Goal: Transaction & Acquisition: Purchase product/service

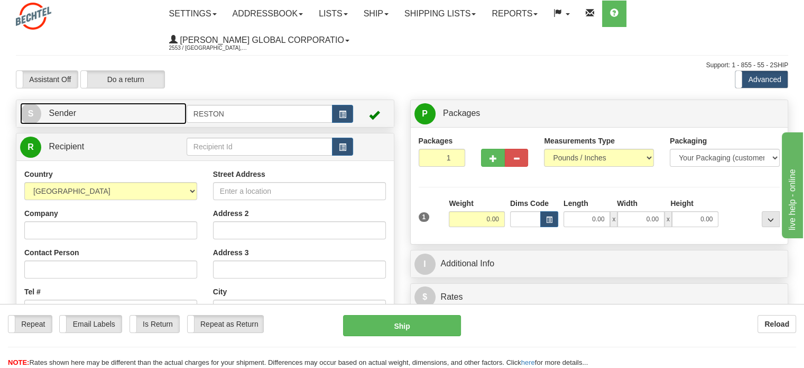
click at [78, 117] on link "S Sender" at bounding box center [103, 114] width 167 height 22
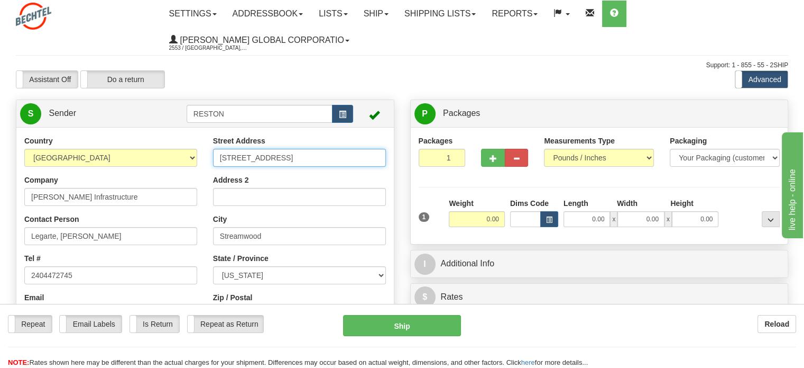
drag, startPoint x: 315, startPoint y: 158, endPoint x: 121, endPoint y: 158, distance: 194.6
click at [123, 158] on div "Country [GEOGRAPHIC_DATA] [GEOGRAPHIC_DATA] [GEOGRAPHIC_DATA] [GEOGRAPHIC_DATA]…" at bounding box center [205, 281] width 378 height 293
paste input "[STREET_ADDRESS]"
drag, startPoint x: 364, startPoint y: 154, endPoint x: 336, endPoint y: 158, distance: 27.7
click at [336, 158] on input "[STREET_ADDRESS]" at bounding box center [299, 158] width 173 height 18
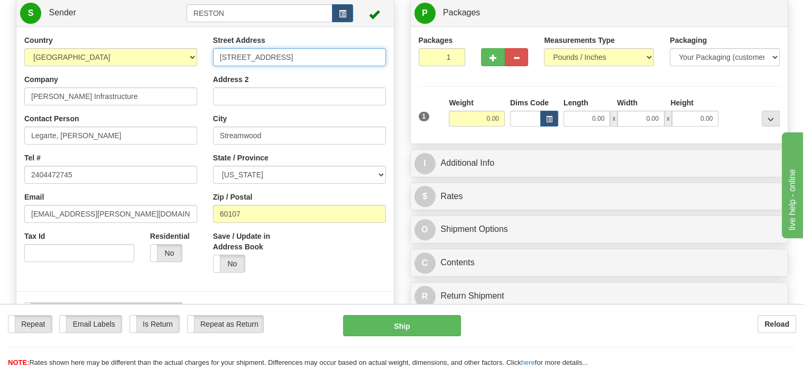
scroll to position [106, 0]
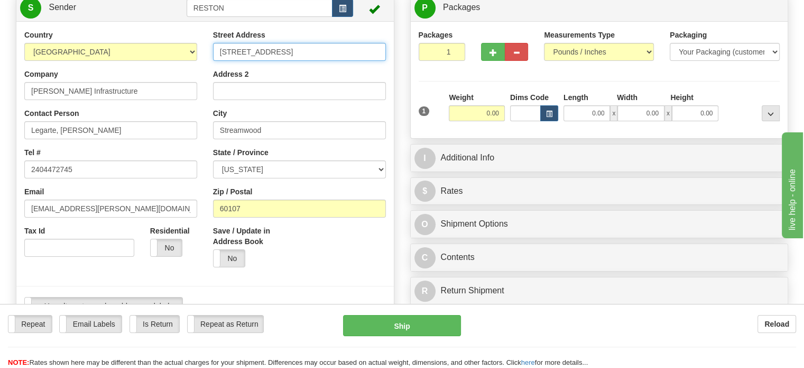
type input "[STREET_ADDRESS]"
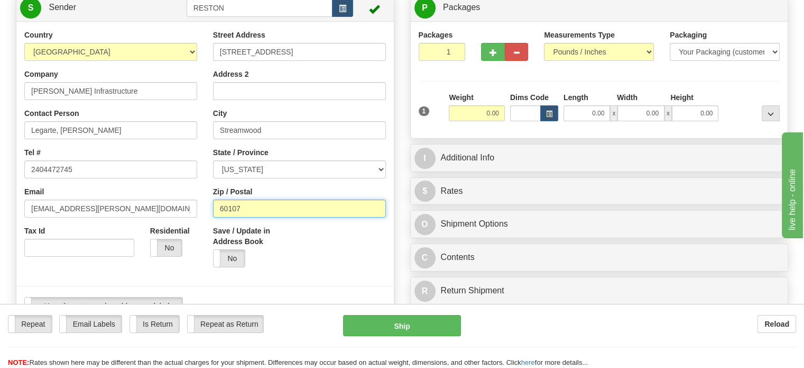
drag, startPoint x: 271, startPoint y: 210, endPoint x: 166, endPoint y: 205, distance: 104.8
click at [167, 205] on div "Country [GEOGRAPHIC_DATA] [GEOGRAPHIC_DATA] [GEOGRAPHIC_DATA] [GEOGRAPHIC_DATA]…" at bounding box center [205, 176] width 378 height 293
paste input "94542"
type input "94542"
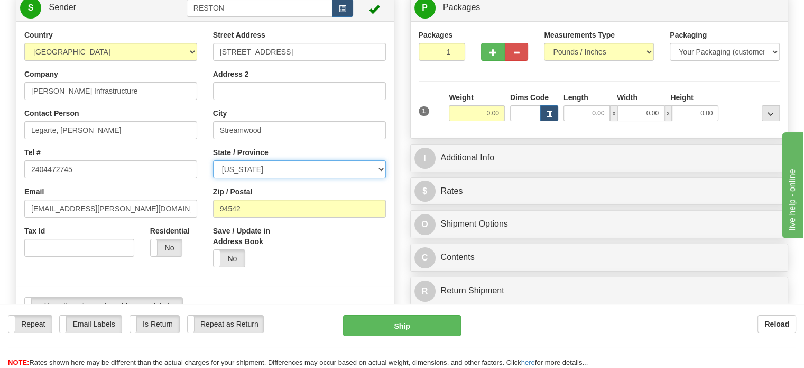
click at [295, 175] on select "[US_STATE] [US_STATE] [US_STATE] [US_STATE] Armed Forces America Armed Forces E…" at bounding box center [299, 169] width 173 height 18
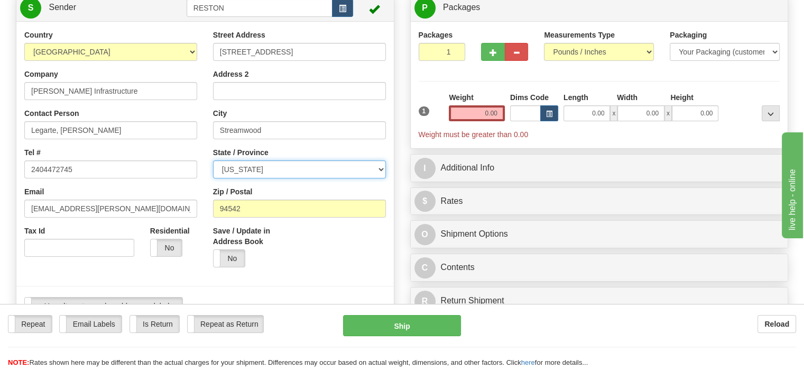
select select "CA"
click at [213, 161] on select "[US_STATE] [US_STATE] [US_STATE] [US_STATE] Armed Forces America Armed Forces E…" at bounding box center [299, 169] width 173 height 18
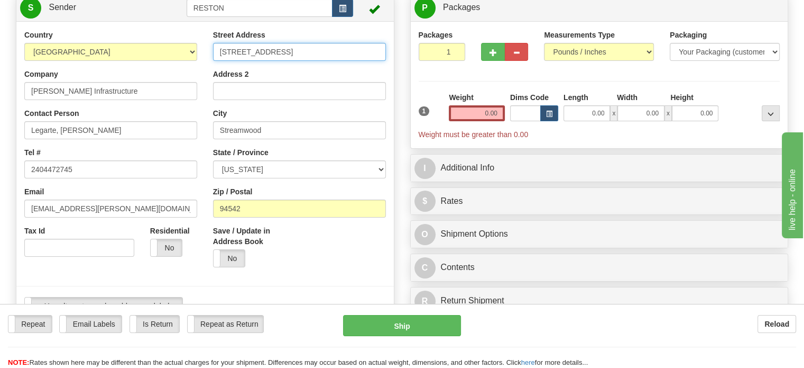
click at [347, 51] on input "[STREET_ADDRESS]" at bounding box center [299, 52] width 173 height 18
drag, startPoint x: 346, startPoint y: 58, endPoint x: 292, endPoint y: 52, distance: 54.7
click at [292, 52] on input "[STREET_ADDRESS]" at bounding box center [299, 52] width 173 height 18
type input "[STREET_ADDRESS]"
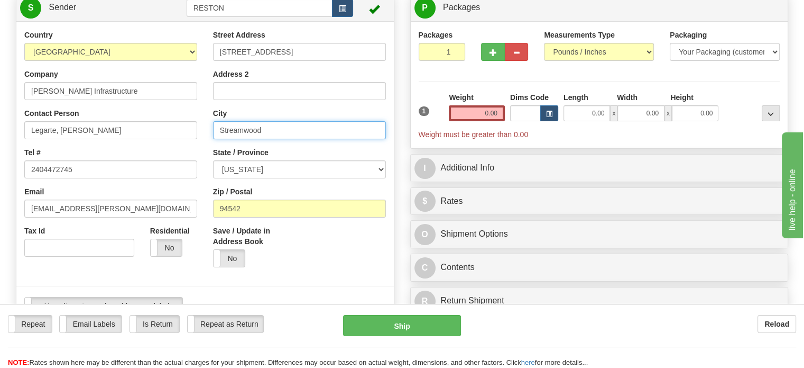
drag, startPoint x: 272, startPoint y: 132, endPoint x: 152, endPoint y: 127, distance: 120.2
click at [152, 127] on div "Country [GEOGRAPHIC_DATA] [GEOGRAPHIC_DATA] [GEOGRAPHIC_DATA] [GEOGRAPHIC_DATA]…" at bounding box center [205, 176] width 378 height 293
paste input "Haywar"
type input "Hayward"
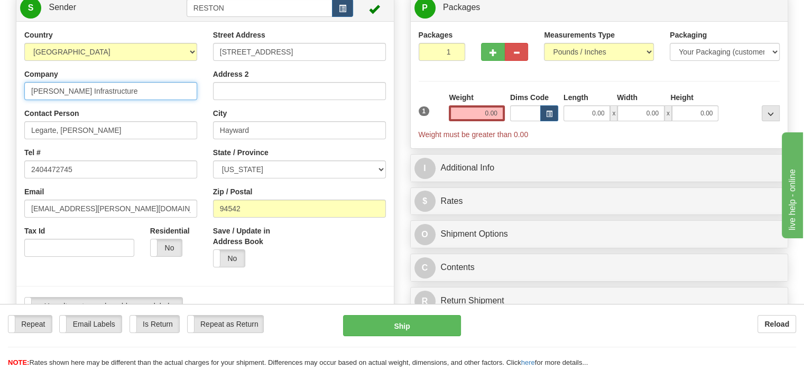
drag, startPoint x: 133, startPoint y: 87, endPoint x: 0, endPoint y: 99, distance: 133.8
click at [0, 98] on div "Toggle navigation Settings Shipping Preferences Fields Preferences New" at bounding box center [402, 342] width 804 height 896
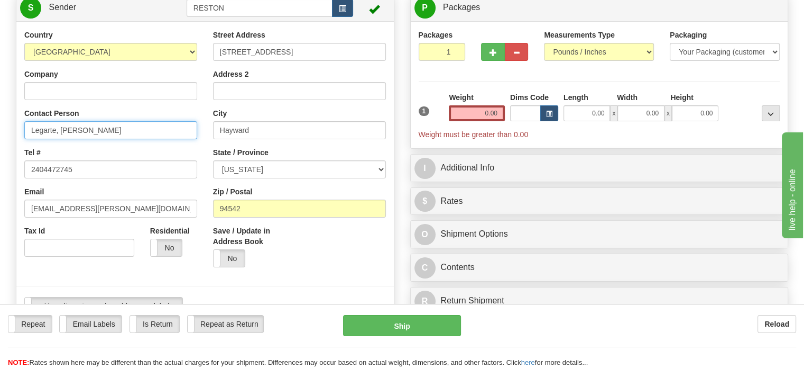
drag, startPoint x: 144, startPoint y: 130, endPoint x: 0, endPoint y: 129, distance: 143.8
click at [0, 129] on div "Toggle navigation Settings Shipping Preferences Fields Preferences New" at bounding box center [402, 342] width 804 height 896
type input "[PERSON_NAME]"
click at [6, 173] on div "Toggle navigation Settings Shipping Preferences Fields Preferences New" at bounding box center [402, 342] width 804 height 896
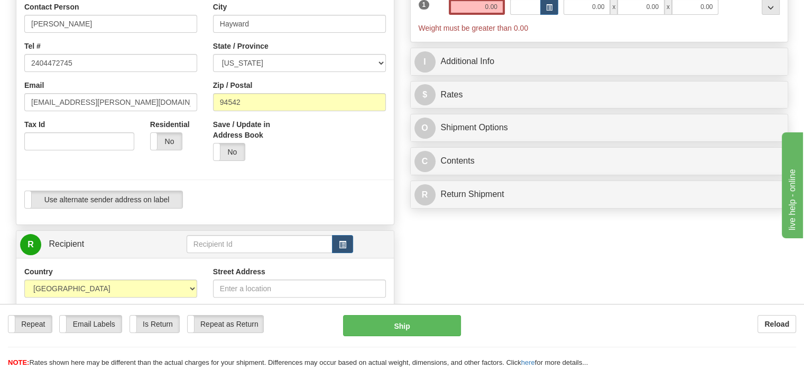
scroll to position [370, 0]
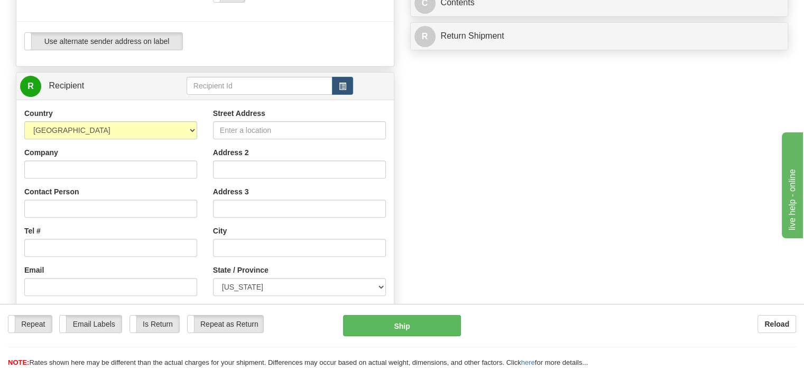
click at [273, 121] on div "Street Address" at bounding box center [299, 123] width 173 height 31
click at [263, 129] on input "Street Address" at bounding box center [299, 130] width 173 height 18
type input "[STREET_ADDRESS]"
type input "[PERSON_NAME] Corporation"
type input "[PERSON_NAME]"
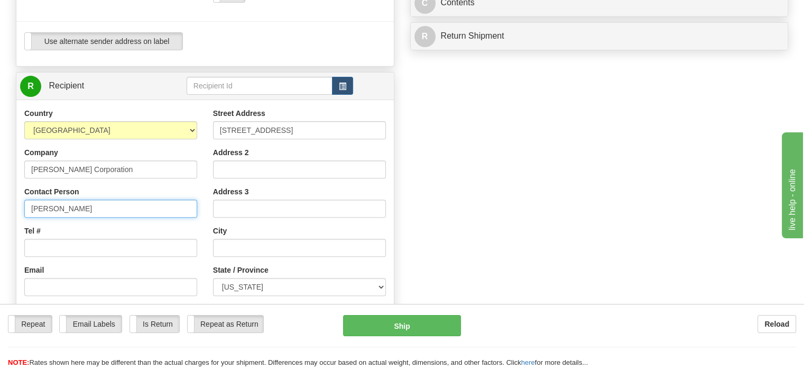
type input "Suite 110"
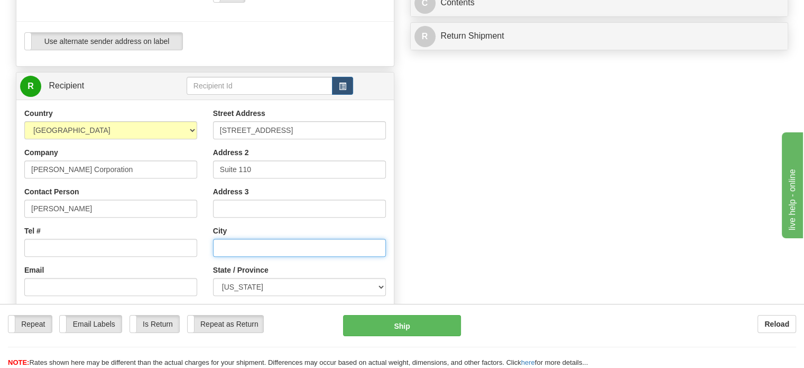
type input "Reston"
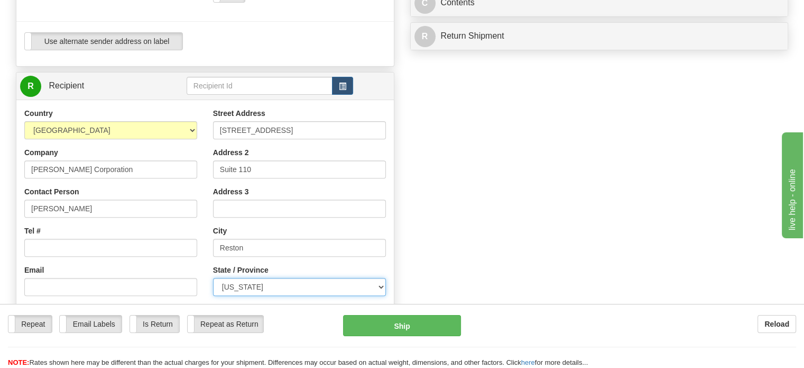
select select "VA"
type input "20190"
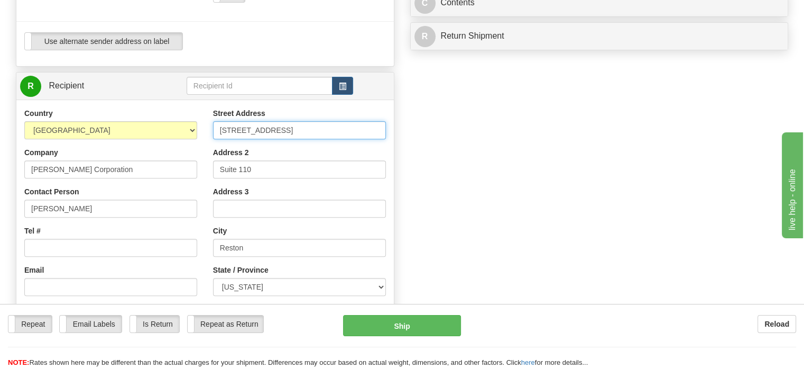
scroll to position [423, 0]
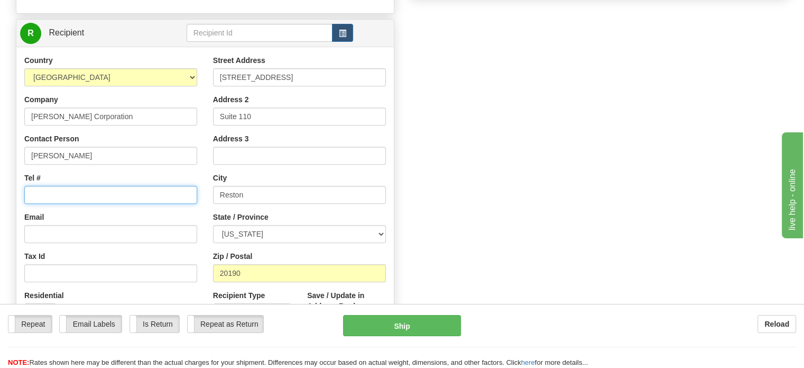
click at [107, 194] on input "Tel #" at bounding box center [110, 195] width 173 height 18
type input "2404472745"
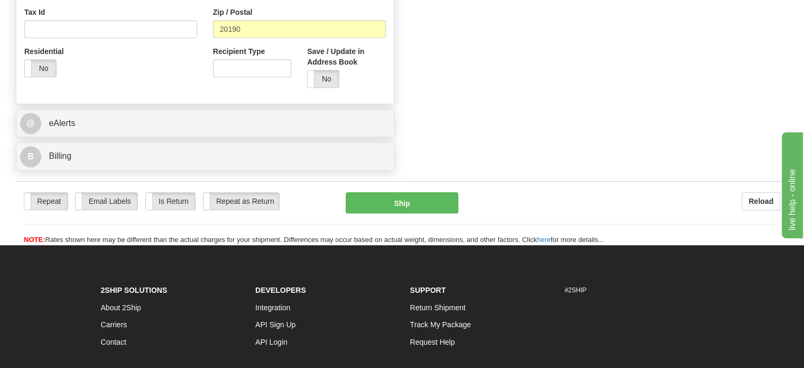
scroll to position [687, 0]
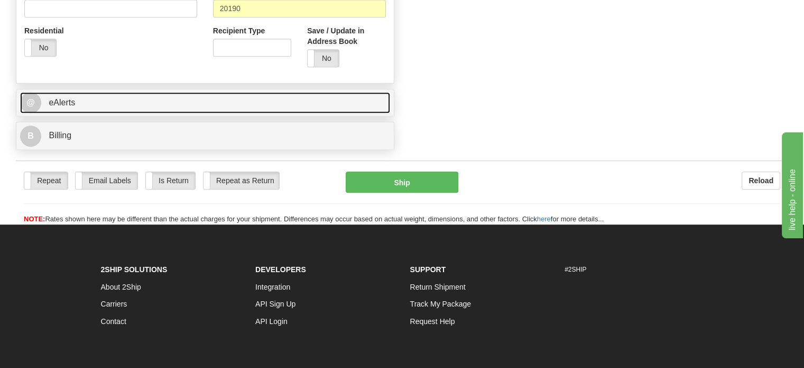
click at [298, 112] on link "@ eAlerts" at bounding box center [205, 103] width 370 height 22
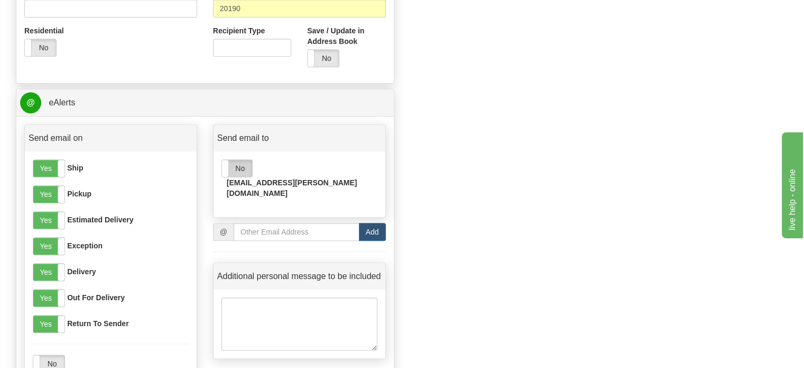
click at [234, 172] on label "No" at bounding box center [237, 168] width 30 height 17
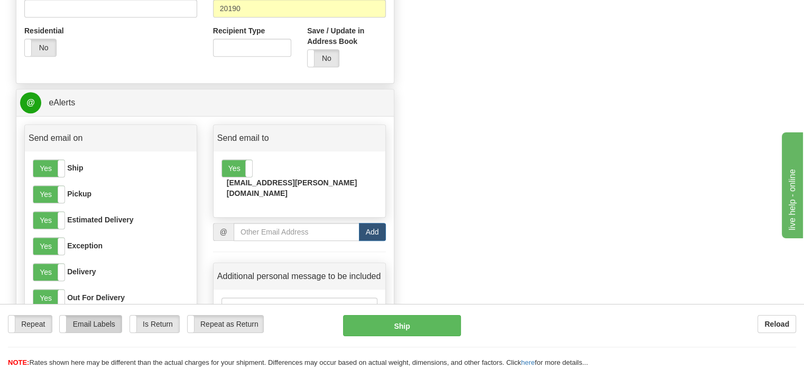
click at [82, 324] on label "Email Labels" at bounding box center [91, 323] width 62 height 17
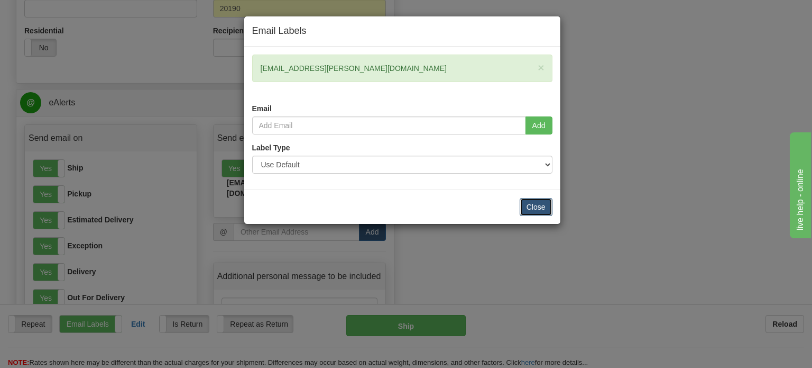
click at [538, 203] on button "Close" at bounding box center [536, 207] width 33 height 18
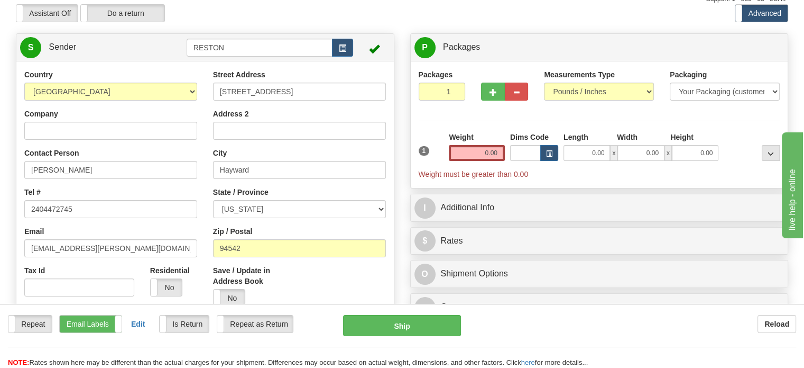
scroll to position [0, 0]
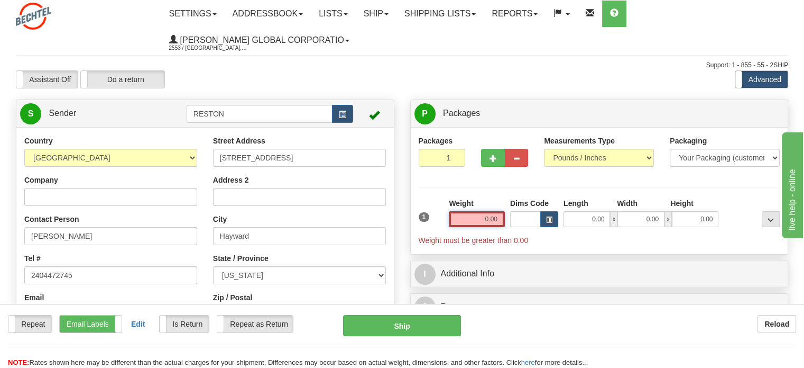
click at [476, 219] on input "0.00" at bounding box center [477, 219] width 56 height 16
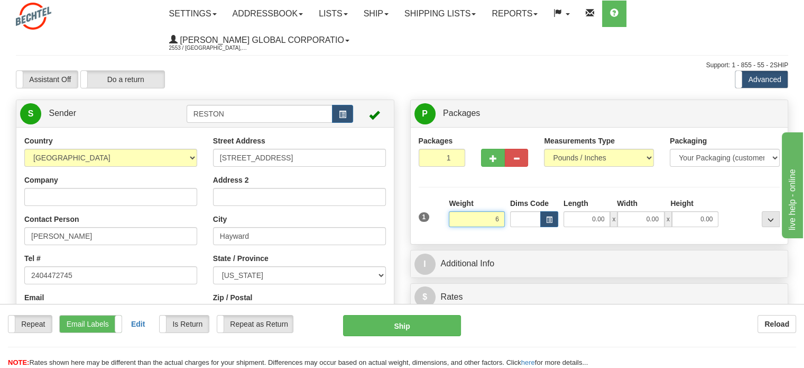
type input "6.00"
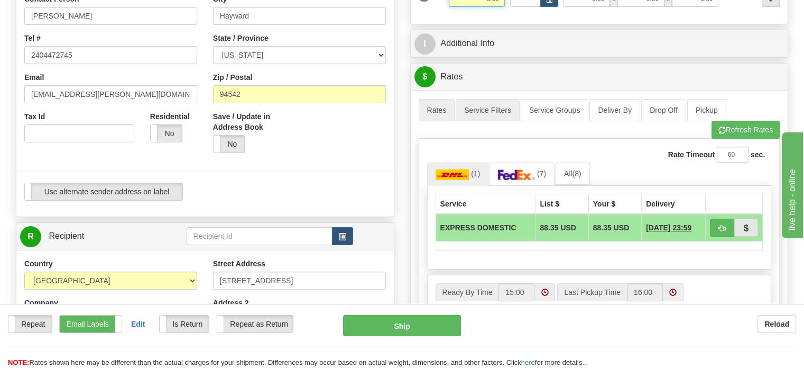
scroll to position [212, 0]
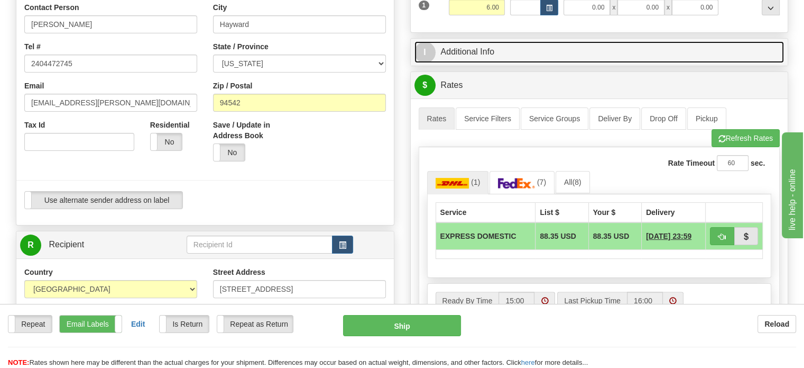
click at [464, 52] on link "I Additional Info" at bounding box center [600, 52] width 370 height 22
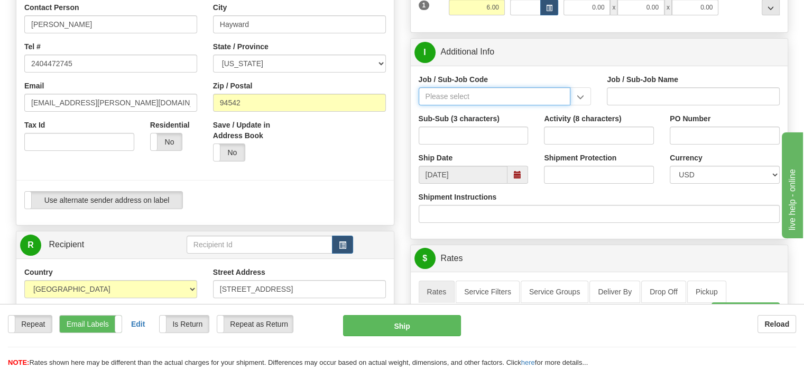
click at [453, 95] on input "Job / Sub-Job Code" at bounding box center [495, 96] width 152 height 18
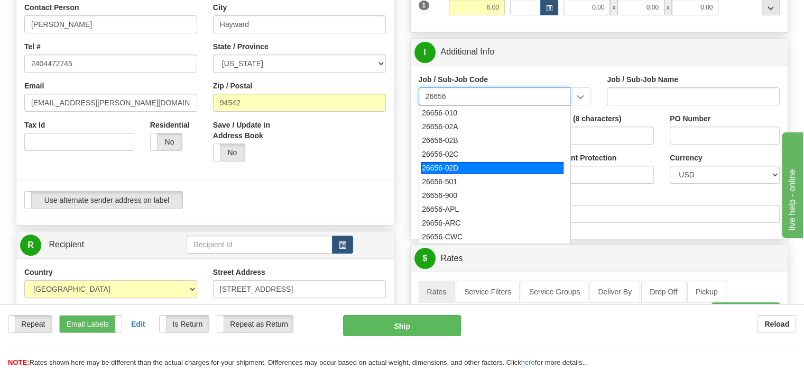
click at [454, 171] on div "26656-02D" at bounding box center [492, 168] width 142 height 12
type input "26656-02D"
type input "VTA BART SILICON VALLEY PHASE II CM SERVICES - CM"
type input "26656-02D"
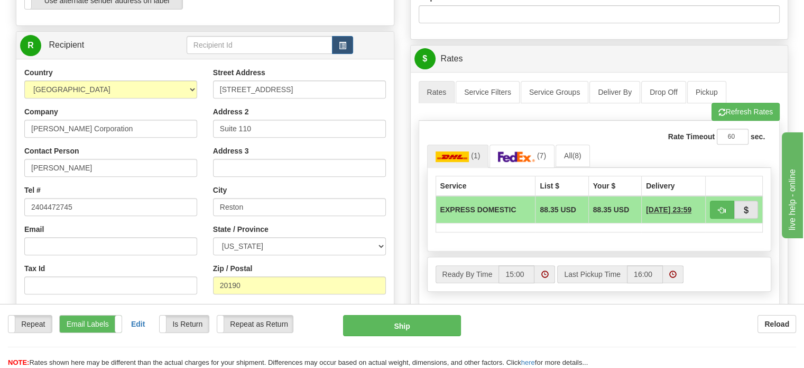
scroll to position [423, 0]
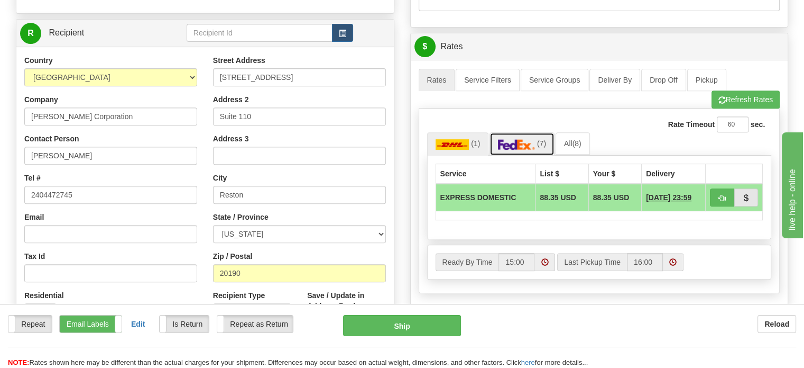
click at [517, 140] on img at bounding box center [516, 144] width 37 height 11
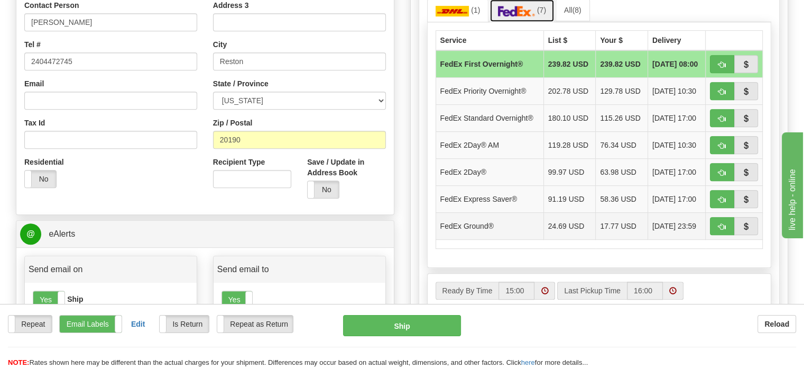
scroll to position [582, 0]
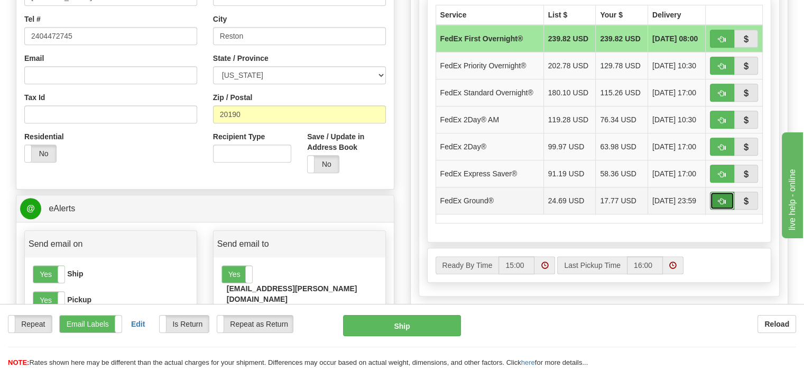
click at [724, 199] on span "button" at bounding box center [722, 201] width 7 height 7
type input "92"
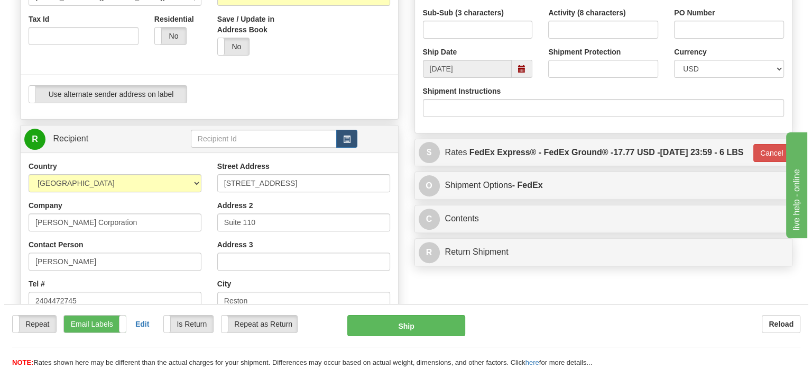
scroll to position [529, 0]
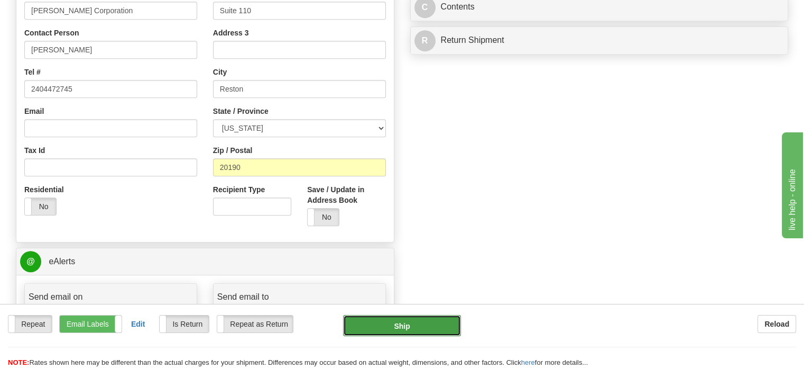
click at [401, 323] on button "Ship" at bounding box center [402, 325] width 118 height 21
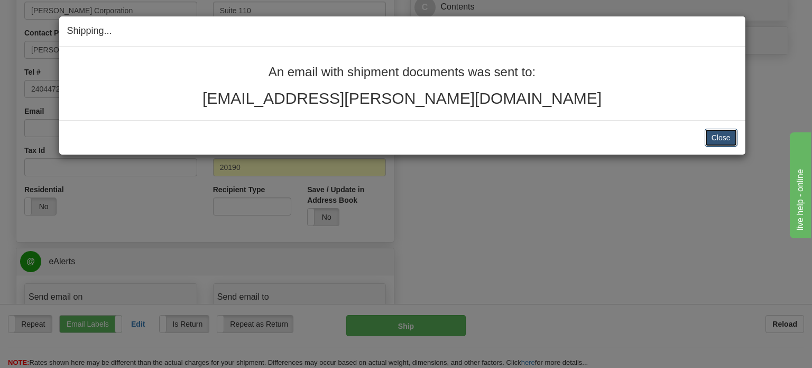
click at [712, 139] on button "Close" at bounding box center [721, 138] width 33 height 18
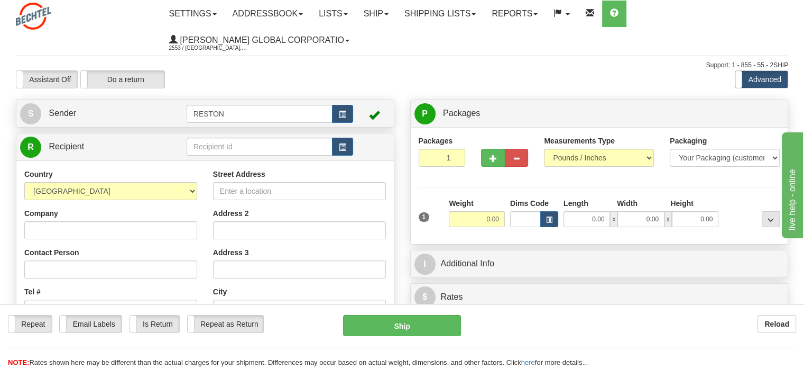
scroll to position [159, 0]
